Goal: Task Accomplishment & Management: Manage account settings

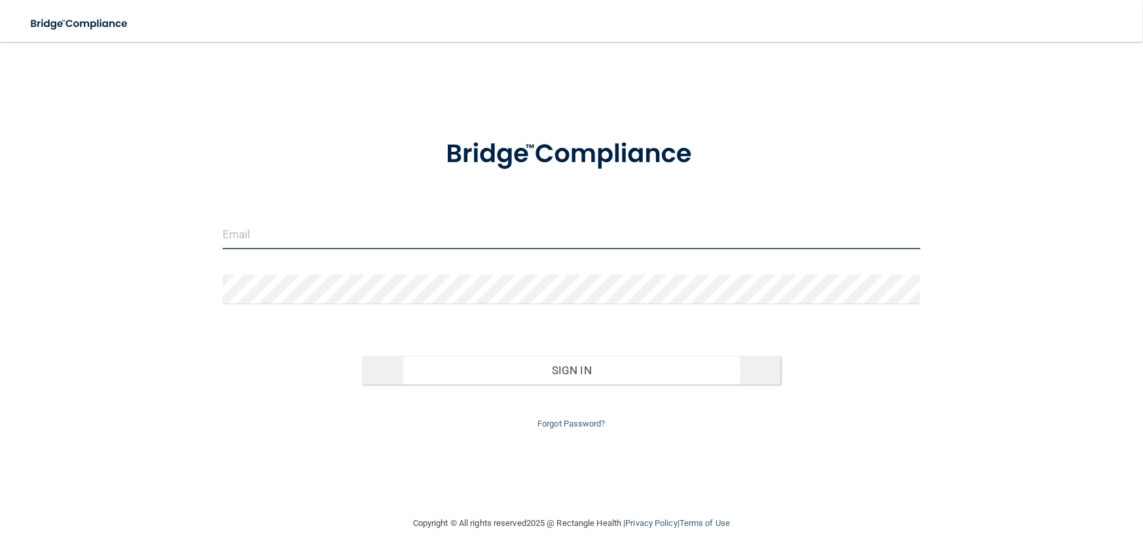
type input "[EMAIL_ADDRESS][DOMAIN_NAME]"
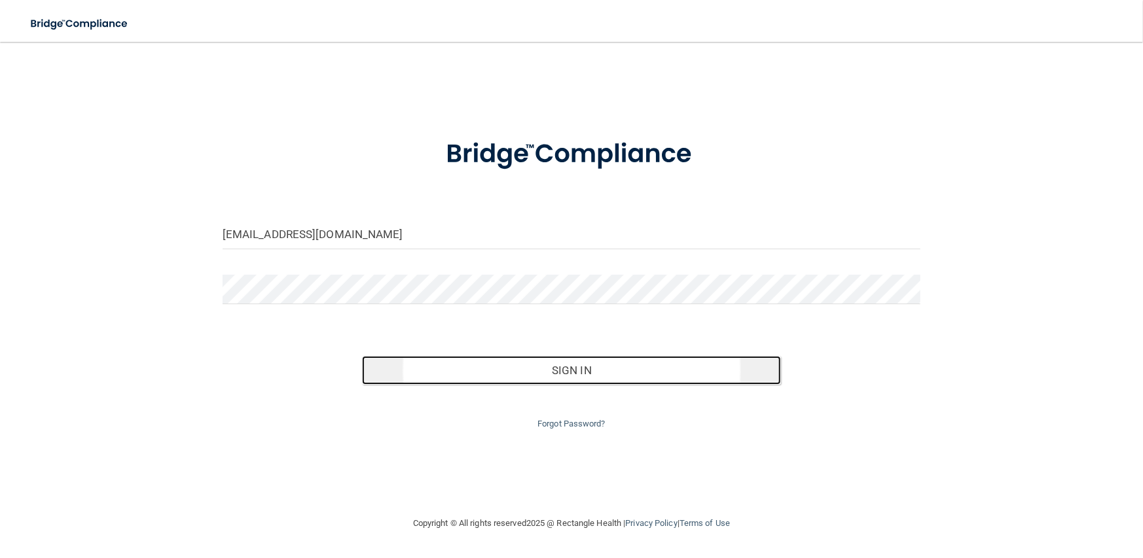
click at [523, 377] on button "Sign In" at bounding box center [571, 370] width 419 height 29
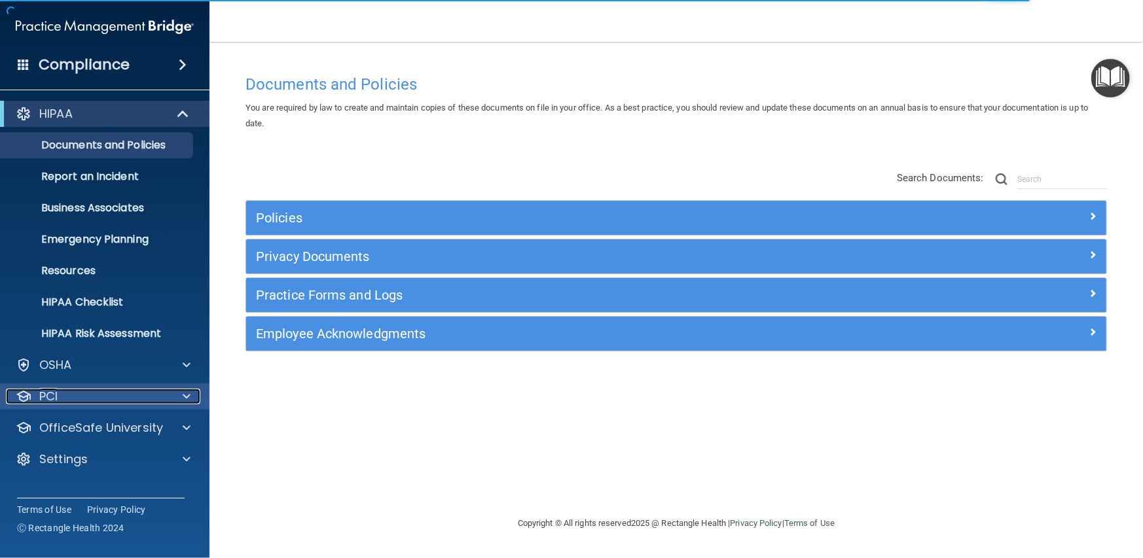
click at [78, 401] on div "PCI" at bounding box center [87, 397] width 162 height 16
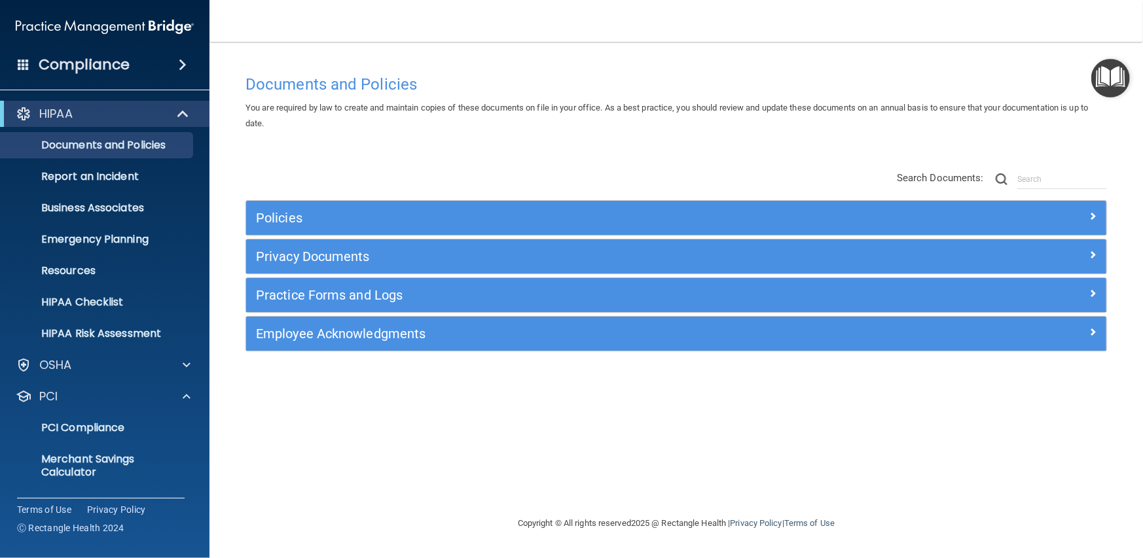
click at [31, 60] on div "Compliance" at bounding box center [104, 64] width 209 height 29
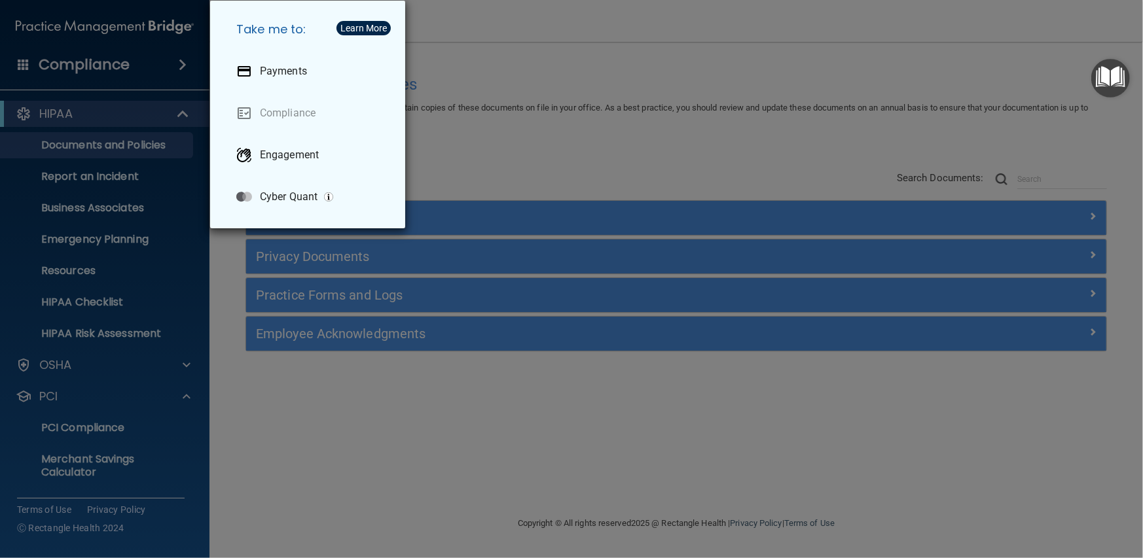
click at [32, 111] on div "Take me to: Payments Compliance Engagement Cyber Quant" at bounding box center [571, 279] width 1143 height 558
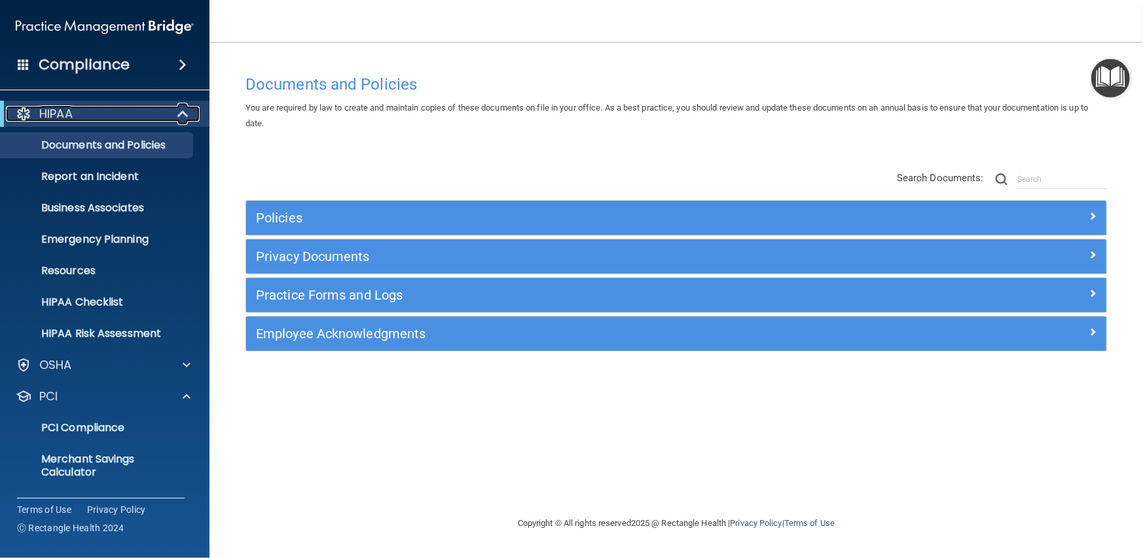
click at [180, 113] on span at bounding box center [184, 114] width 11 height 16
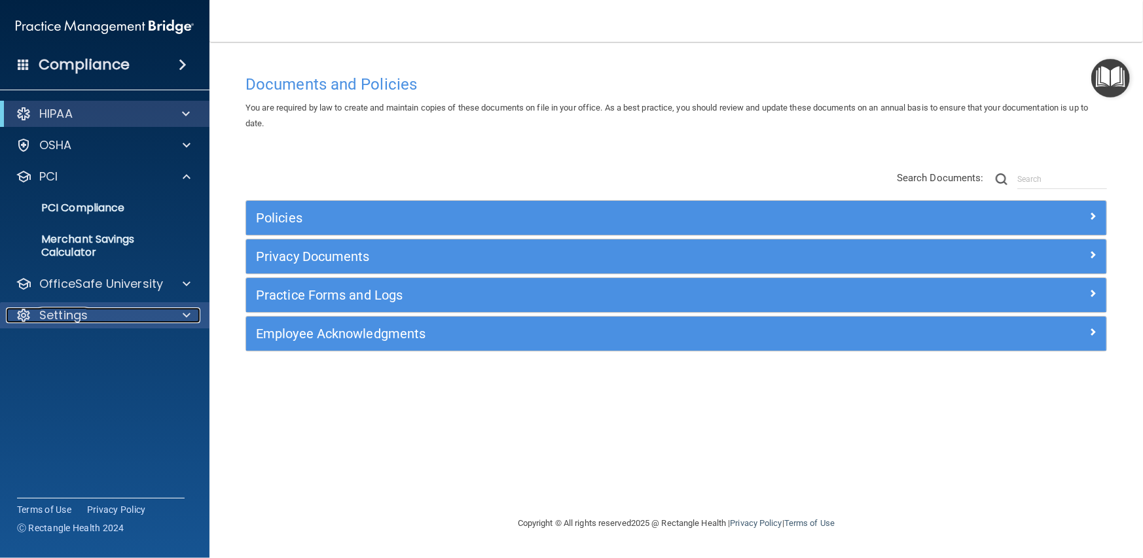
click at [66, 315] on p "Settings" at bounding box center [63, 316] width 48 height 16
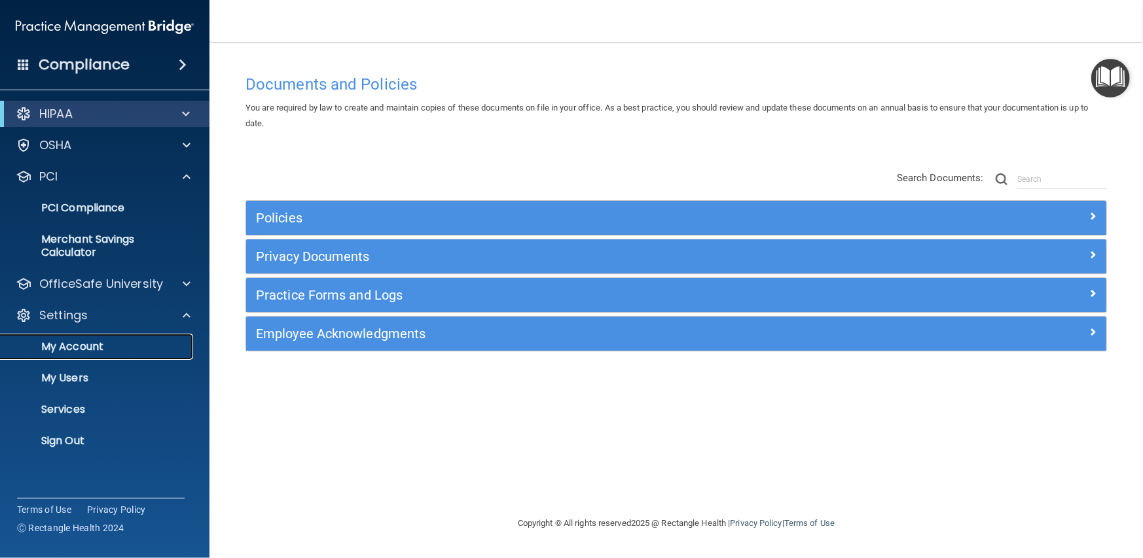
click at [82, 346] on p "My Account" at bounding box center [98, 346] width 179 height 13
